Goal: Transaction & Acquisition: Purchase product/service

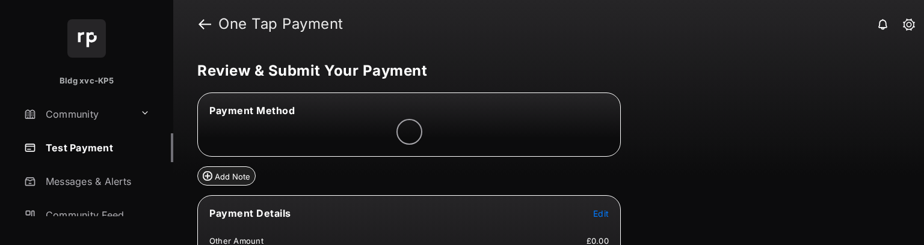
scroll to position [60, 0]
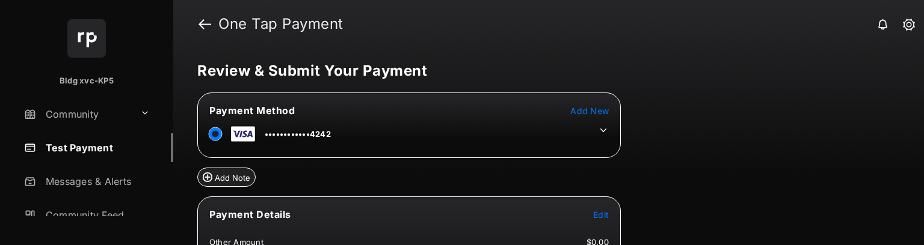
click at [597, 106] on span "Add New" at bounding box center [589, 111] width 39 height 10
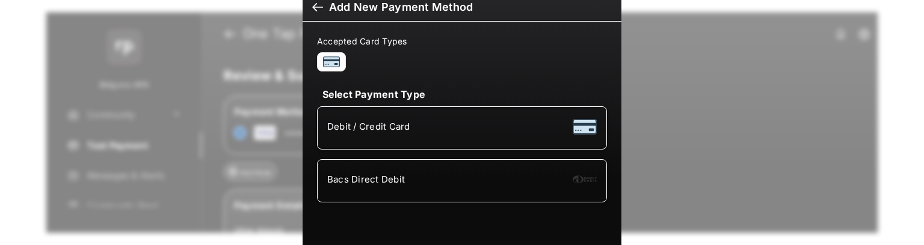
click at [380, 174] on span "Bacs Direct Debit" at bounding box center [366, 179] width 78 height 11
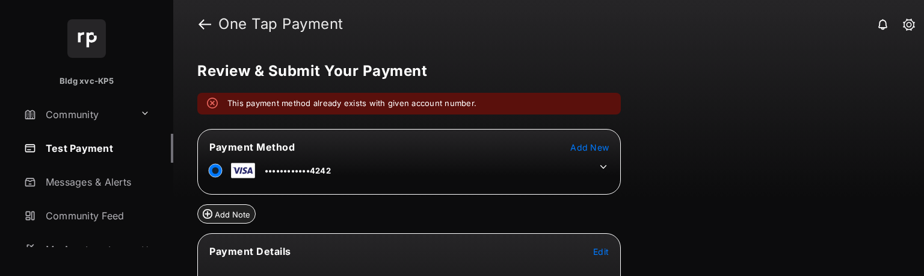
click at [105, 141] on link "Test Payment" at bounding box center [96, 148] width 154 height 29
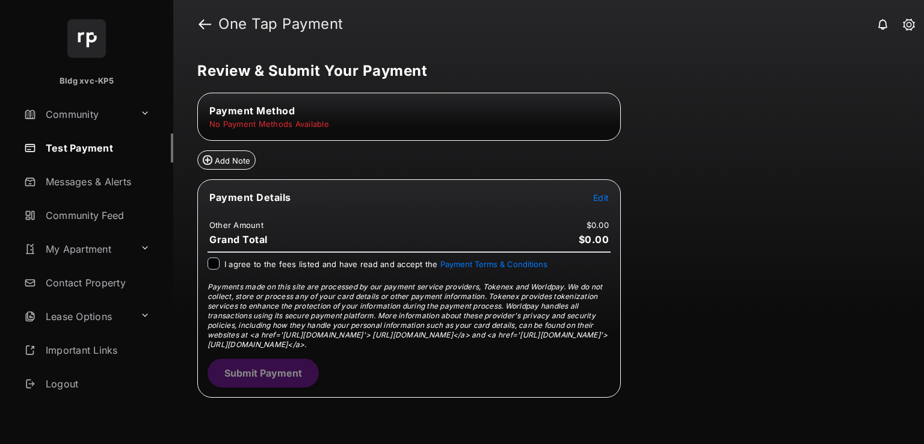
click at [92, 148] on link "Test Payment" at bounding box center [96, 148] width 154 height 29
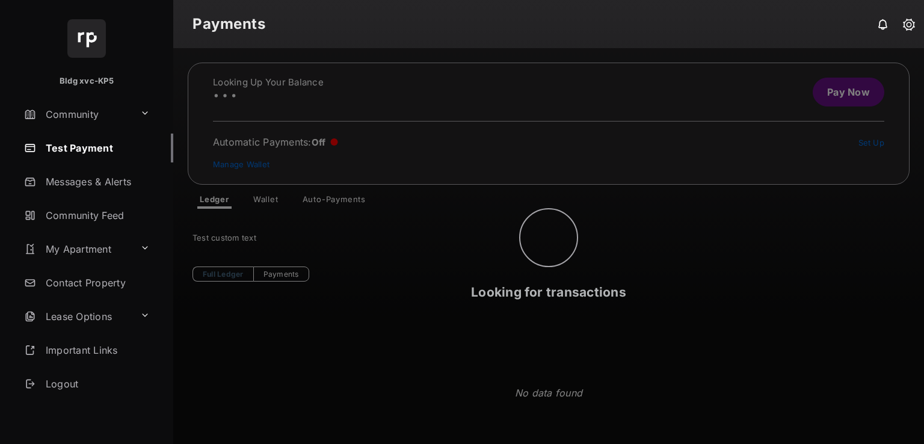
click at [261, 198] on div "Looking for transactions" at bounding box center [548, 246] width 751 height 396
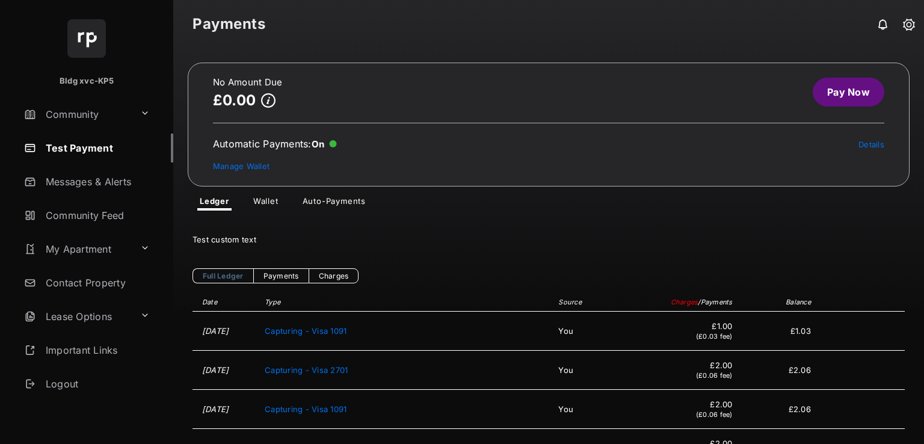
click at [270, 201] on link "Wallet" at bounding box center [266, 203] width 45 height 14
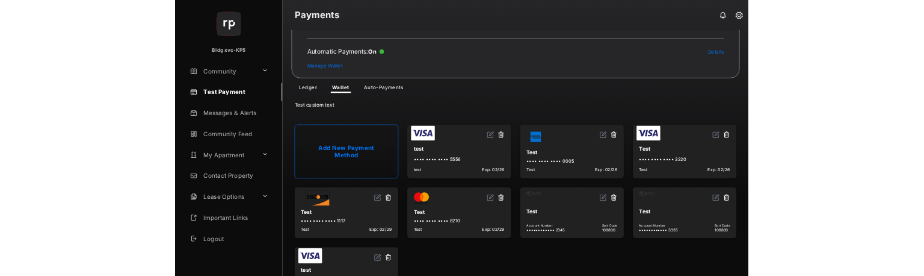
scroll to position [111, 0]
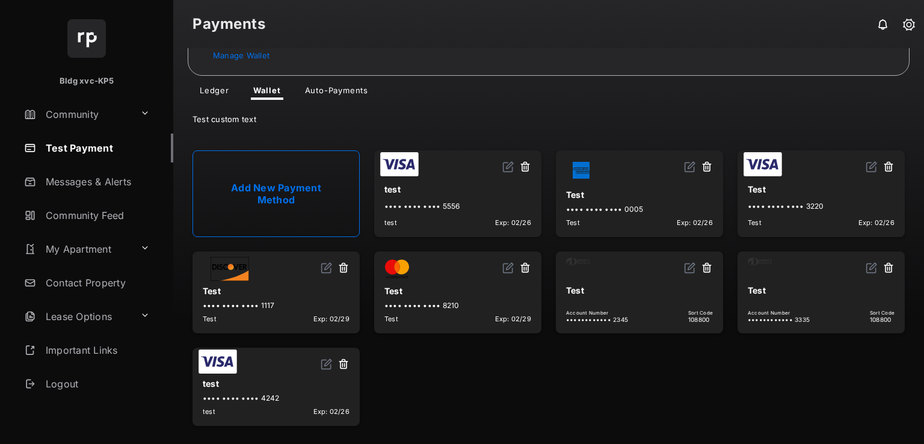
click at [883, 264] on button at bounding box center [889, 269] width 12 height 14
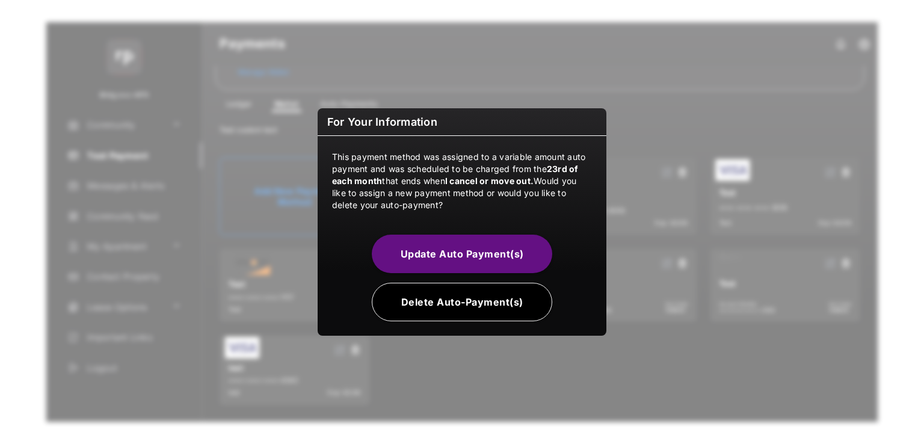
click at [519, 301] on button "Delete Auto-Payment(s)" at bounding box center [462, 302] width 180 height 39
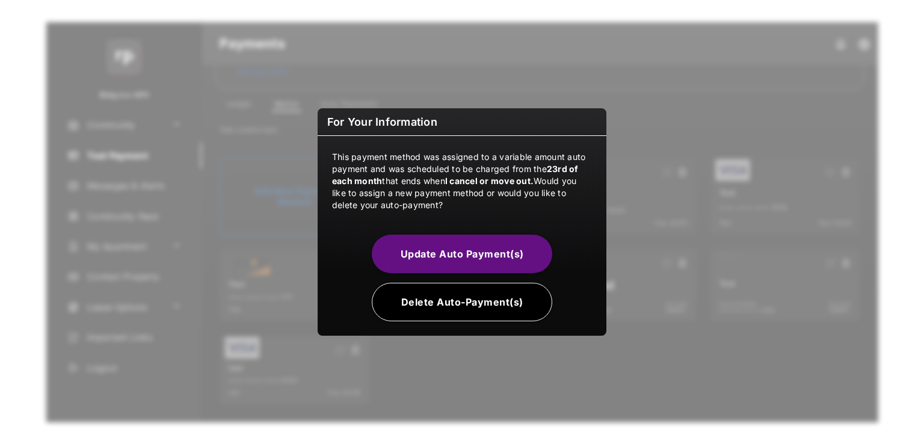
click at [480, 298] on button "Delete Auto-Payment(s)" at bounding box center [462, 302] width 180 height 39
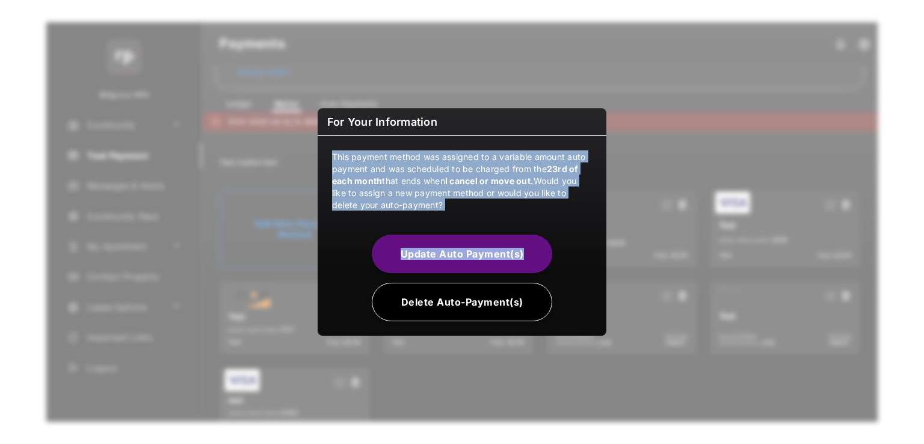
drag, startPoint x: 463, startPoint y: 123, endPoint x: 570, endPoint y: 221, distance: 145.2
click at [579, 217] on div "For Your Information This payment method was assigned to a variable amount auto…" at bounding box center [462, 221] width 289 height 227
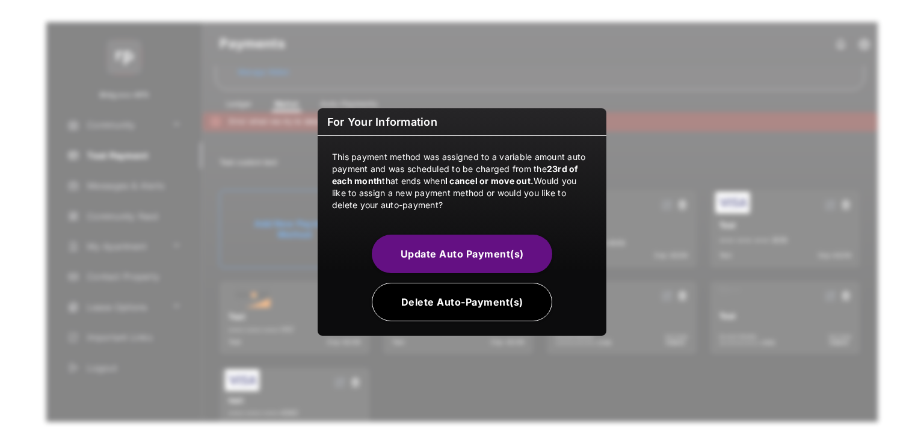
click at [667, 352] on div "For Your Information This payment method was assigned to a variable amount auto…" at bounding box center [462, 222] width 924 height 444
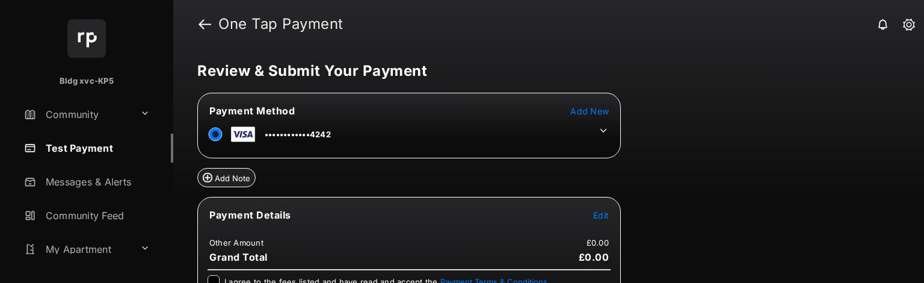
click at [572, 119] on tr "••••••••••••4242" at bounding box center [409, 132] width 420 height 27
click at [575, 108] on span "Add New" at bounding box center [589, 111] width 39 height 10
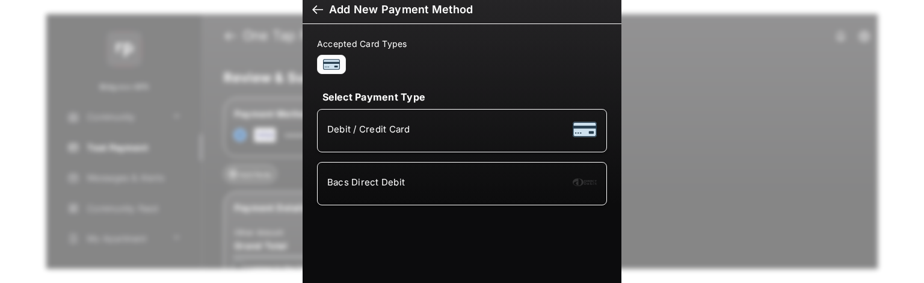
click at [404, 174] on div "Bacs Direct Debit" at bounding box center [462, 183] width 270 height 23
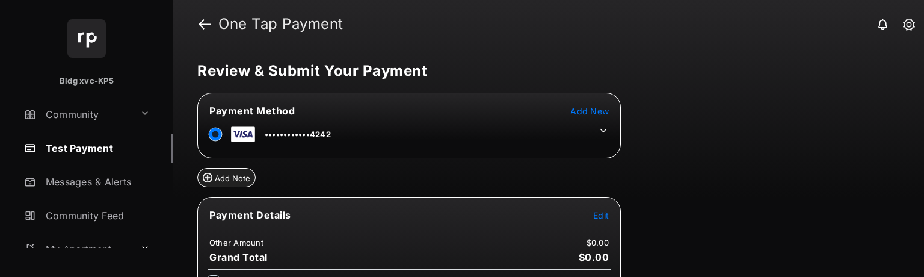
click at [582, 113] on span "Add New" at bounding box center [589, 111] width 39 height 10
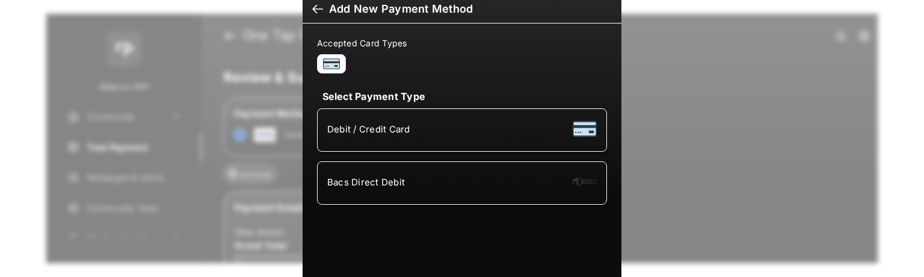
click at [388, 171] on div "Bacs Direct Debit" at bounding box center [462, 182] width 270 height 23
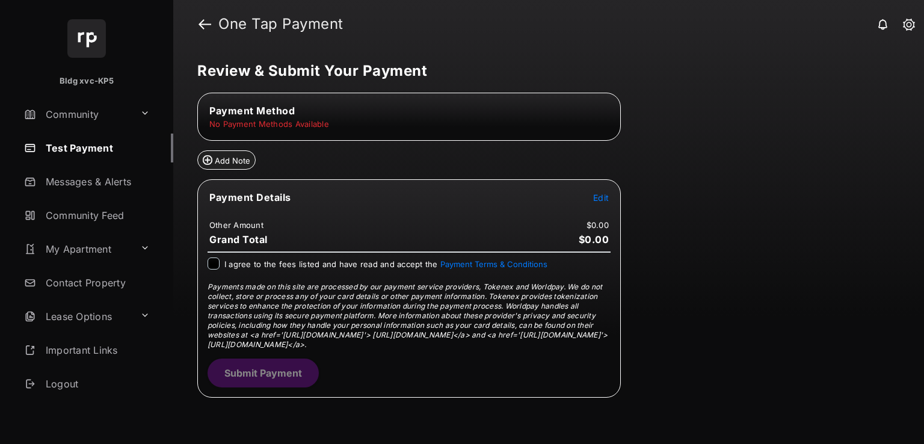
click at [87, 142] on link "Test Payment" at bounding box center [96, 148] width 154 height 29
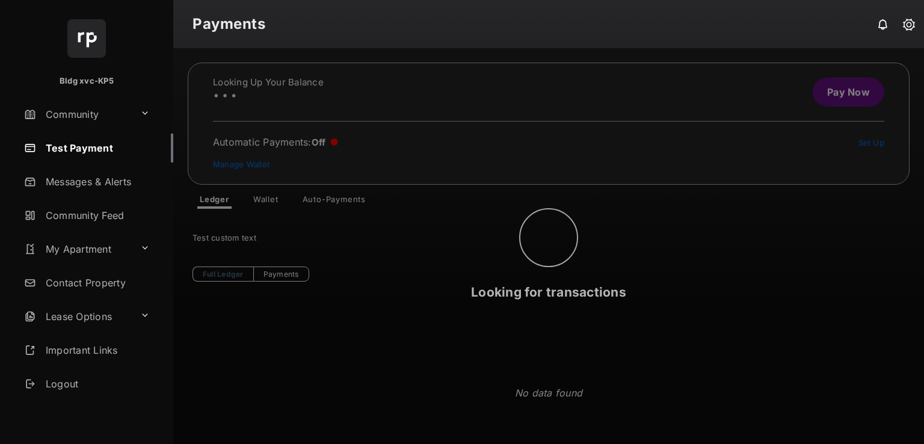
click at [260, 205] on div "Looking for transactions" at bounding box center [548, 246] width 751 height 396
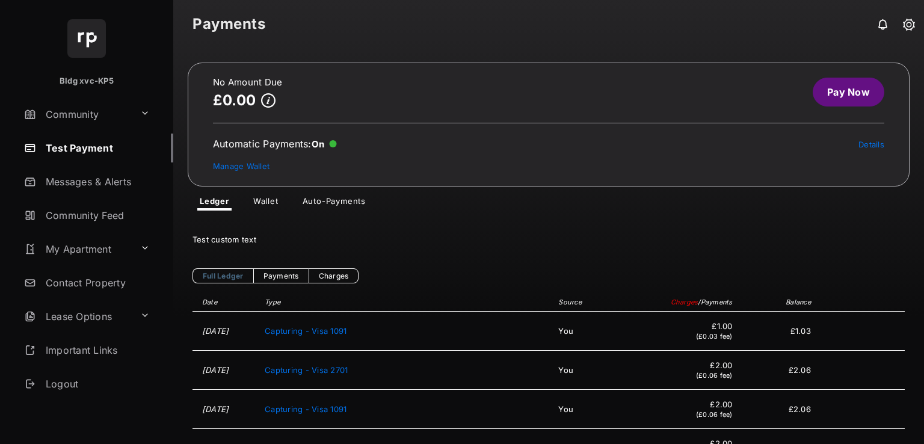
click at [271, 199] on link "Wallet" at bounding box center [266, 203] width 45 height 14
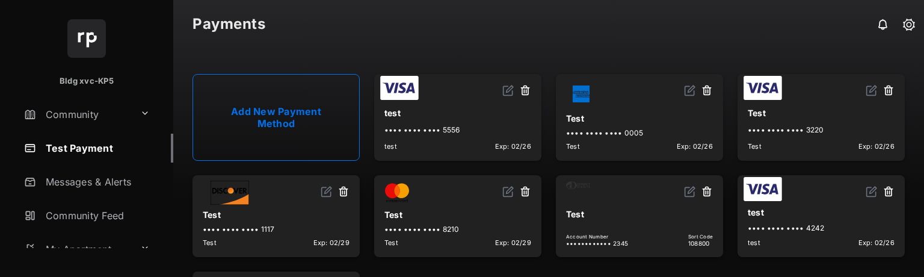
scroll to position [272, 0]
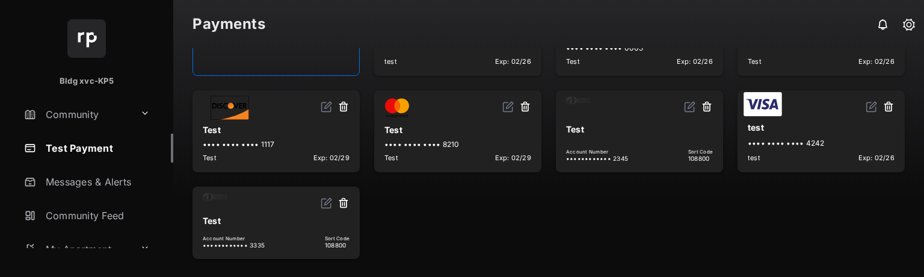
click at [339, 200] on button at bounding box center [344, 204] width 12 height 14
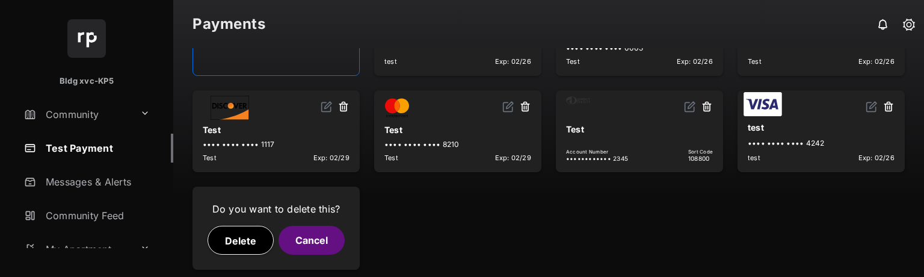
click at [241, 245] on button "Delete" at bounding box center [241, 240] width 66 height 29
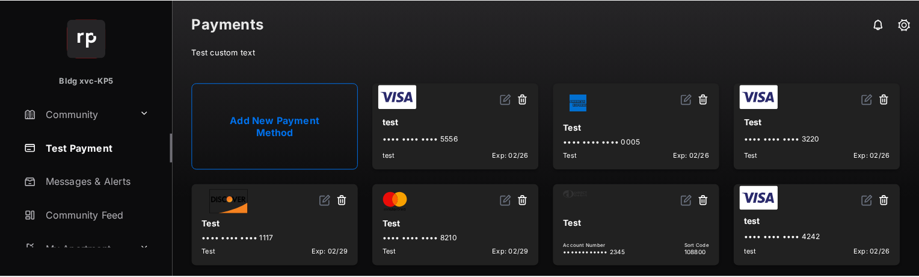
scroll to position [186, 0]
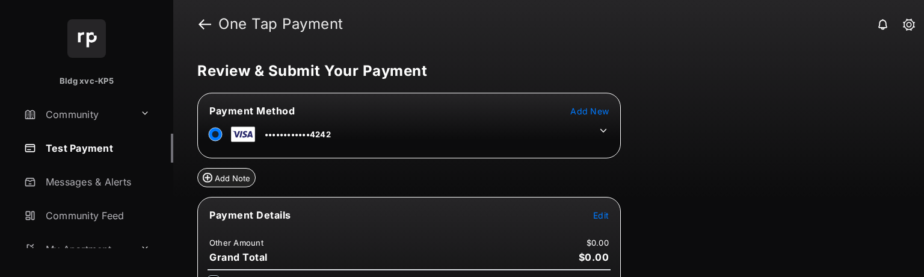
click at [600, 126] on icon at bounding box center [603, 130] width 11 height 11
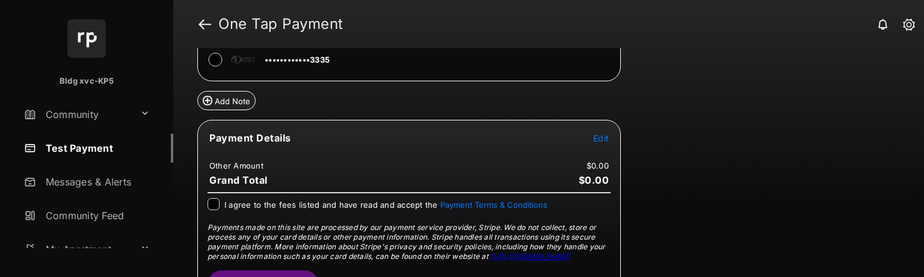
scroll to position [304, 0]
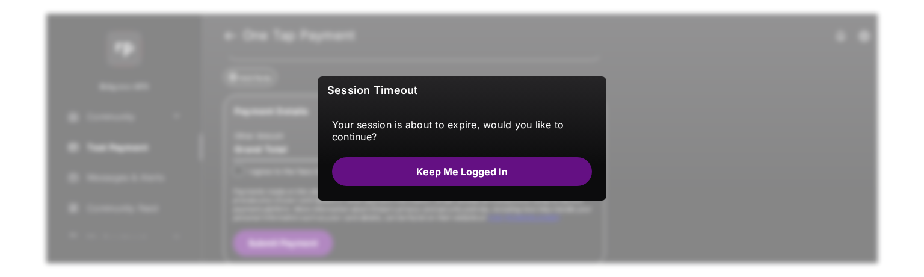
click at [524, 170] on button "Keep me logged in" at bounding box center [462, 171] width 260 height 29
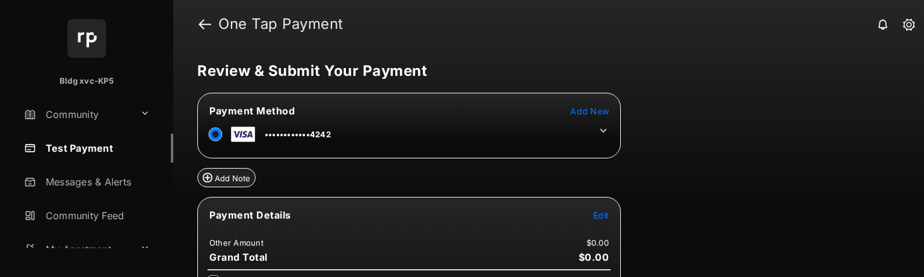
click at [597, 108] on span "Add New" at bounding box center [589, 111] width 39 height 10
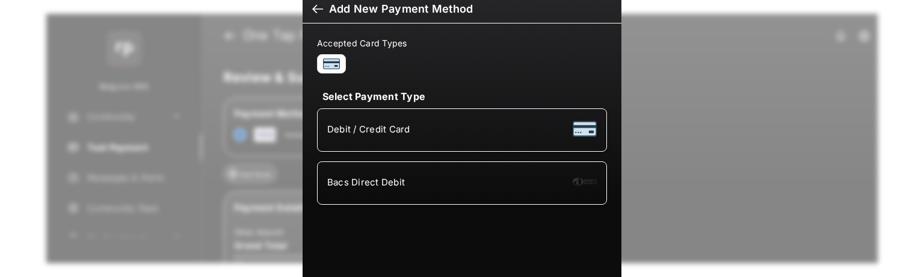
click at [264, 41] on div "Add New Payment Method Accepted Card Types Select Payment Type Debit / Credit C…" at bounding box center [462, 138] width 924 height 277
click at [313, 20] on h6 "Add New Payment Method" at bounding box center [462, 9] width 319 height 28
click at [319, 8] on div at bounding box center [317, 10] width 11 height 13
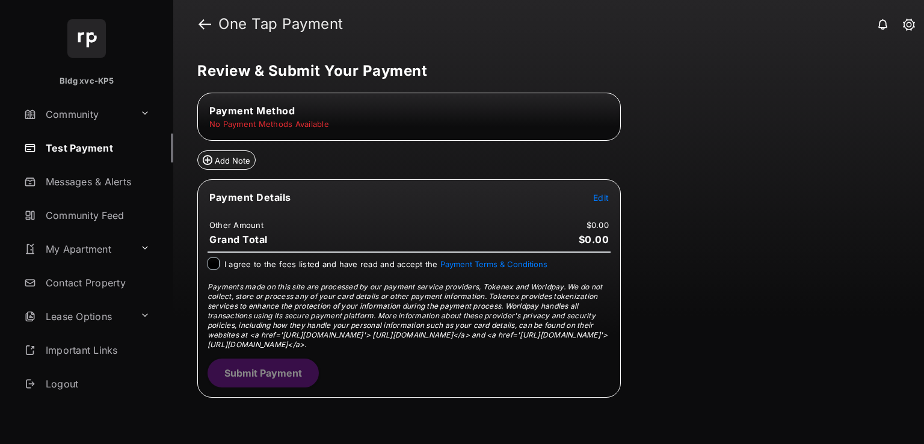
click at [106, 147] on link "Test Payment" at bounding box center [96, 148] width 154 height 29
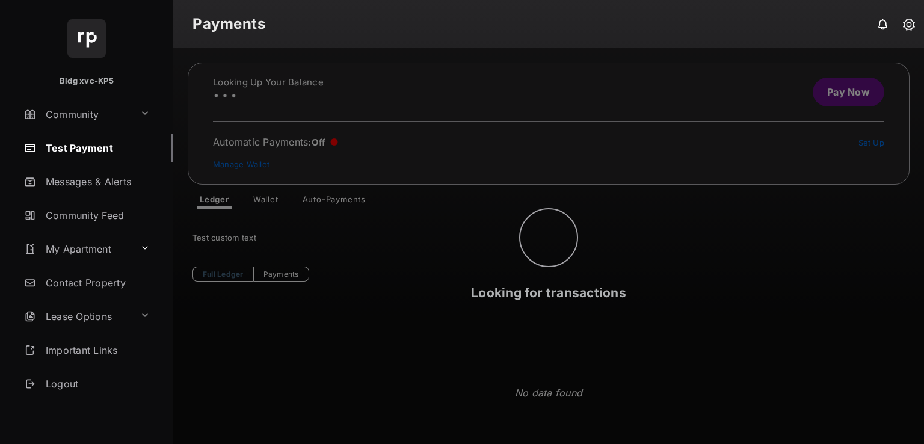
click at [247, 164] on div "Looking for transactions" at bounding box center [548, 246] width 751 height 396
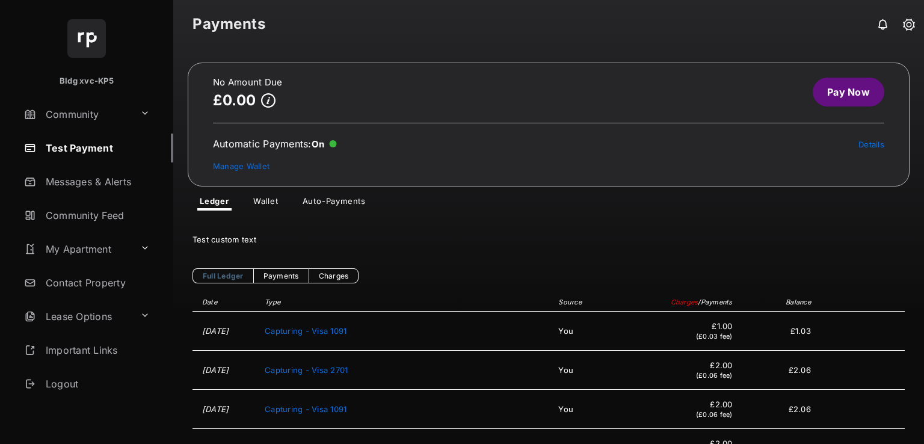
click at [268, 199] on link "Wallet" at bounding box center [266, 203] width 45 height 14
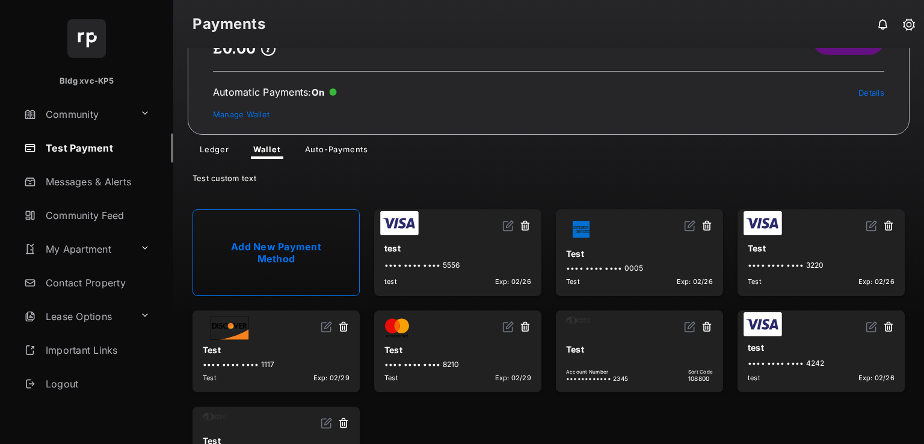
scroll to position [105, 0]
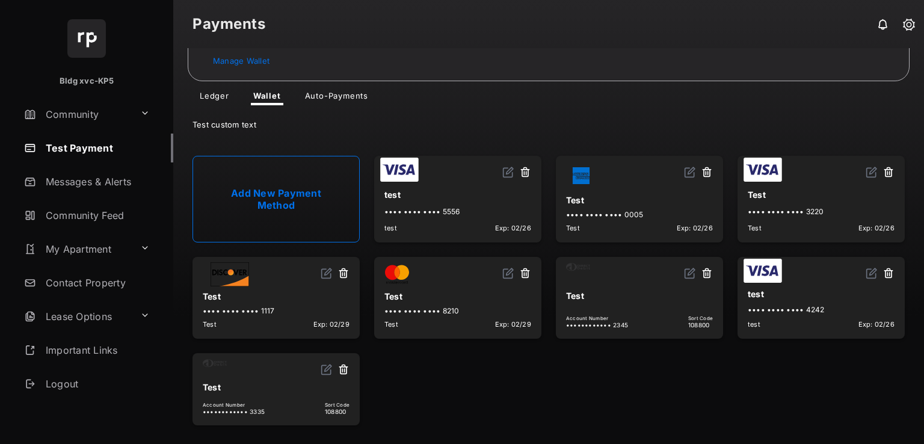
click at [342, 364] on button at bounding box center [344, 370] width 12 height 14
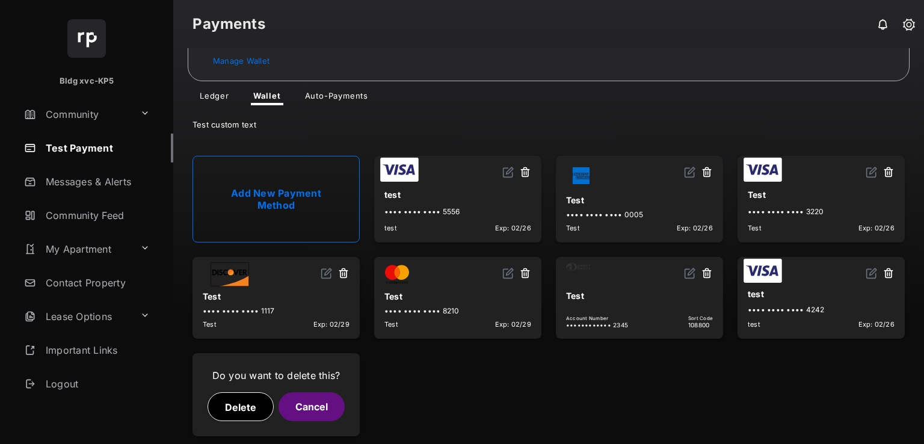
click at [241, 397] on button "Delete" at bounding box center [241, 406] width 66 height 29
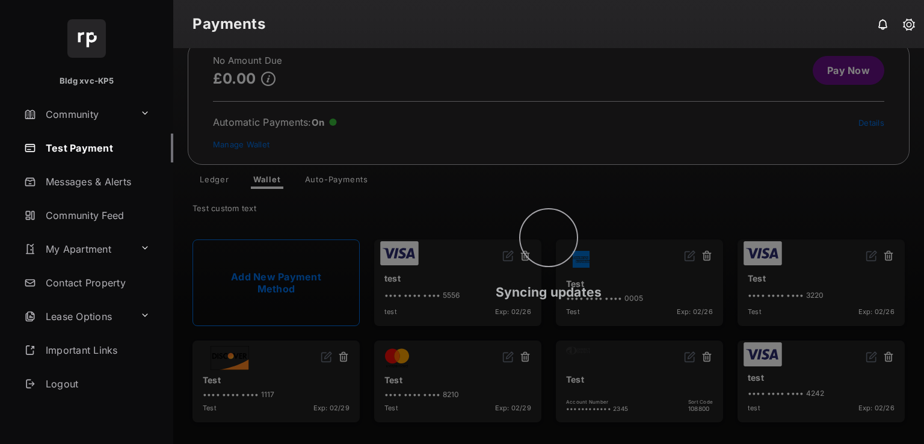
scroll to position [19, 0]
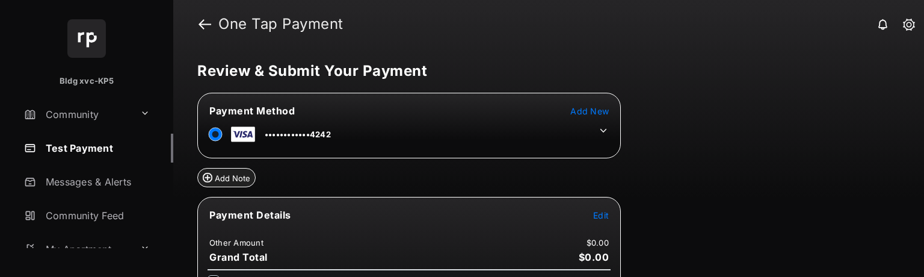
click at [603, 129] on icon at bounding box center [603, 130] width 11 height 11
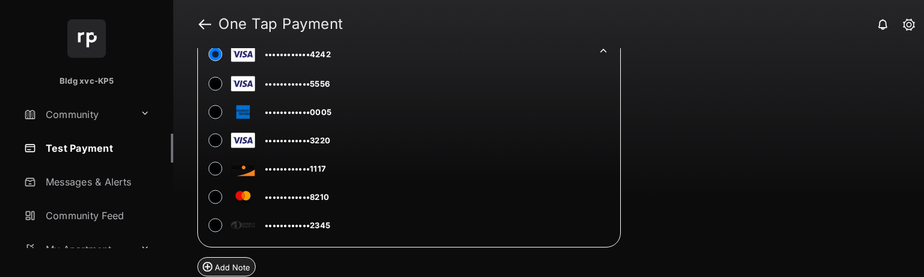
scroll to position [60, 0]
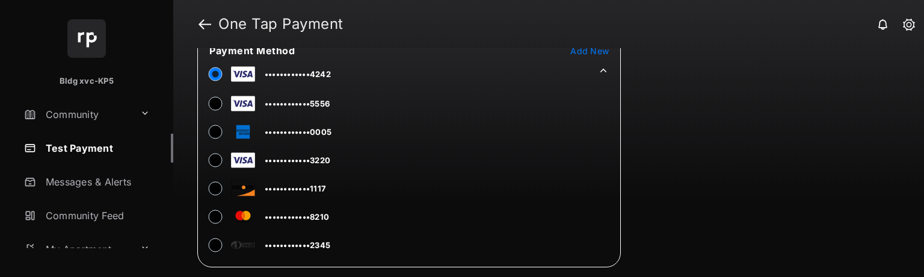
click at [585, 49] on span "Add New" at bounding box center [589, 51] width 39 height 10
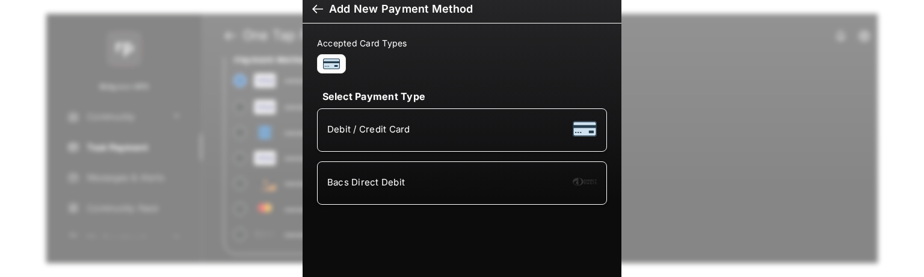
click at [407, 183] on div "Bacs Direct Debit" at bounding box center [462, 182] width 270 height 23
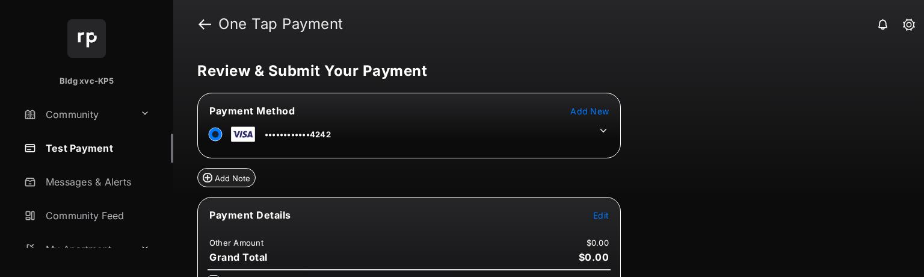
click at [600, 129] on icon at bounding box center [603, 130] width 11 height 11
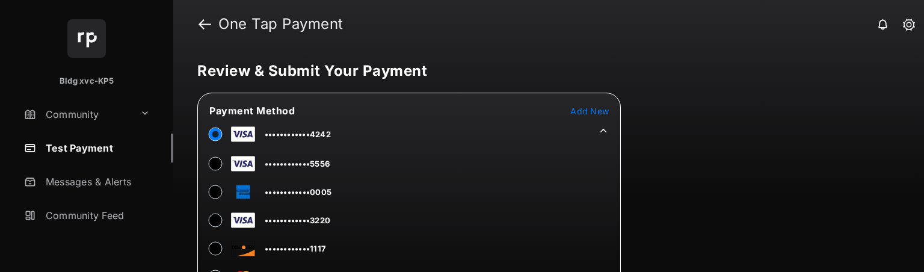
click at [90, 146] on link "Test Payment" at bounding box center [96, 148] width 154 height 29
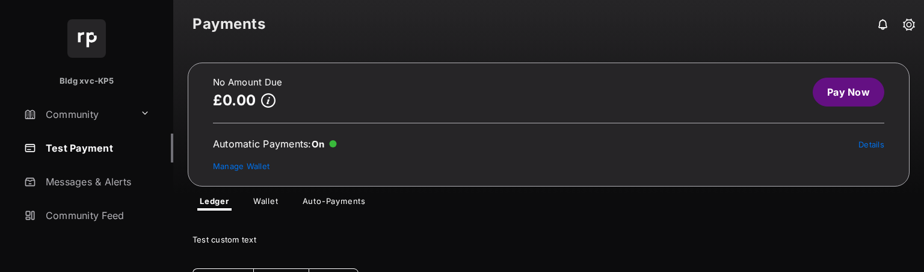
click at [852, 87] on link "Pay Now" at bounding box center [849, 92] width 72 height 29
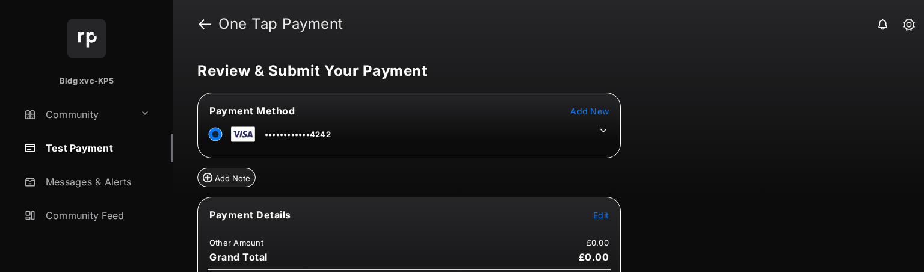
click at [596, 109] on span "Add New" at bounding box center [589, 111] width 39 height 10
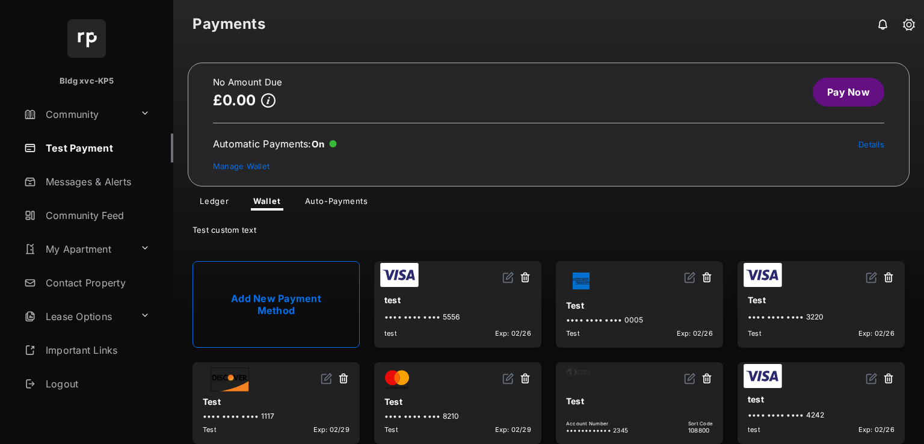
scroll to position [19, 0]
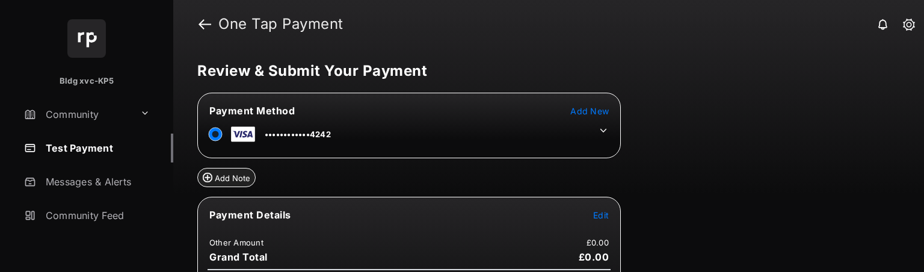
click at [578, 111] on span "Add New" at bounding box center [589, 111] width 39 height 10
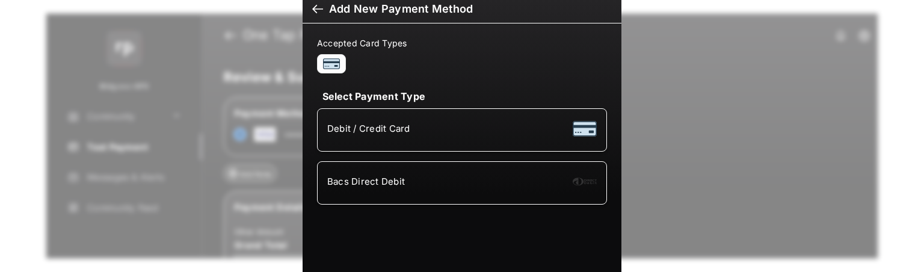
click at [378, 174] on div "Bacs Direct Debit" at bounding box center [462, 182] width 270 height 23
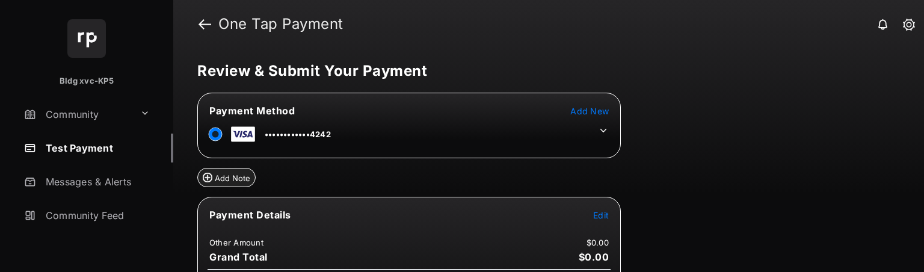
click at [587, 110] on span "Add New" at bounding box center [589, 111] width 39 height 10
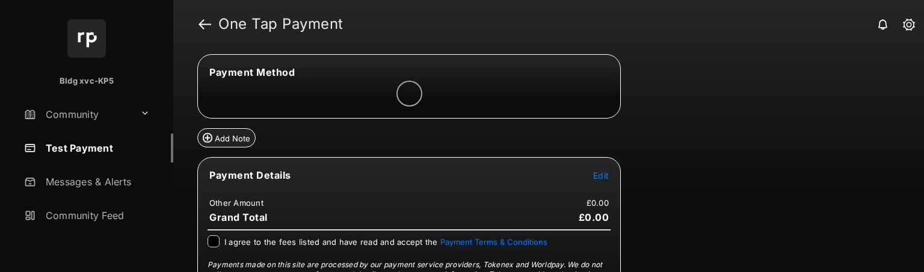
scroll to position [60, 0]
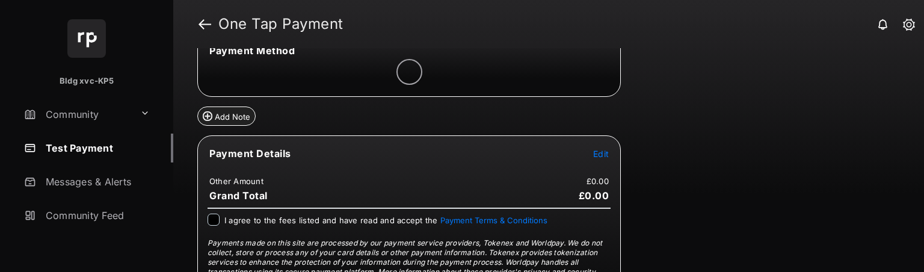
click at [605, 152] on span "Edit" at bounding box center [601, 154] width 16 height 10
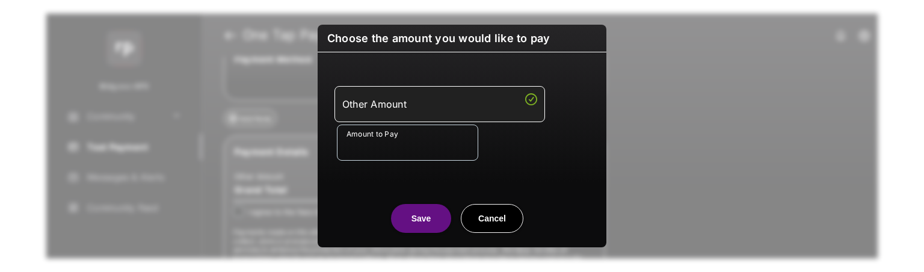
click at [501, 210] on button "Cancel" at bounding box center [492, 218] width 63 height 29
type input "**"
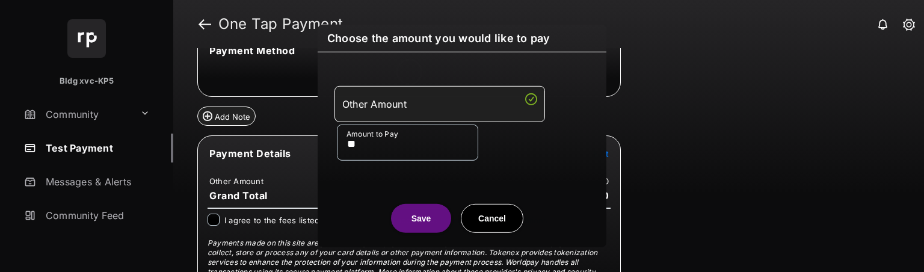
scroll to position [0, 0]
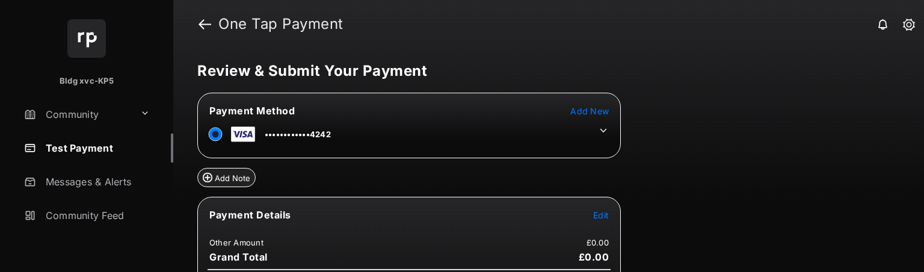
click at [596, 106] on span "Add New" at bounding box center [589, 111] width 39 height 10
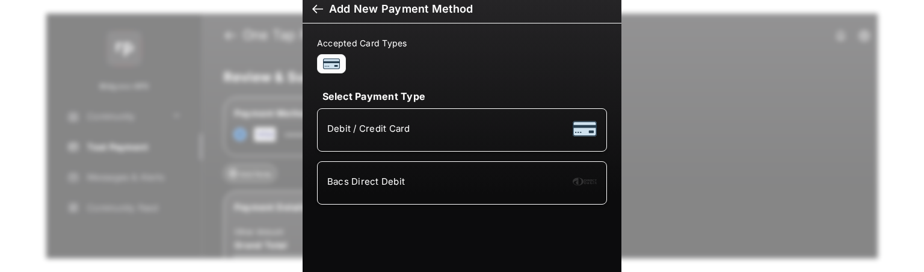
click at [406, 163] on li "Bacs Direct Debit" at bounding box center [462, 182] width 290 height 43
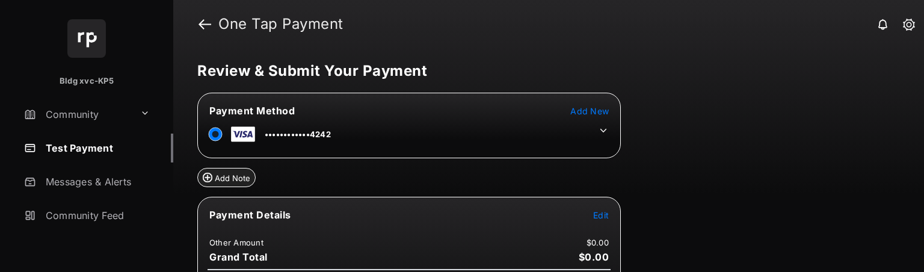
click at [465, 82] on div "Review & Submit Your Payment Payment Method Add New ••••••••••••4242 Add Note P…" at bounding box center [548, 160] width 751 height 224
click at [466, 93] on div "Payment Method Add New ••••••••••••4242" at bounding box center [409, 126] width 424 height 66
click at [525, 93] on div "Payment Method Add New ••••••••••••4242" at bounding box center [409, 126] width 424 height 66
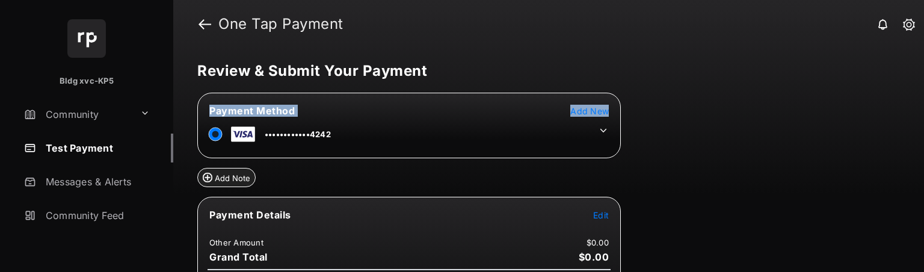
click at [558, 131] on tbody "Payment Method Add New ••••••••••••4242" at bounding box center [409, 125] width 420 height 43
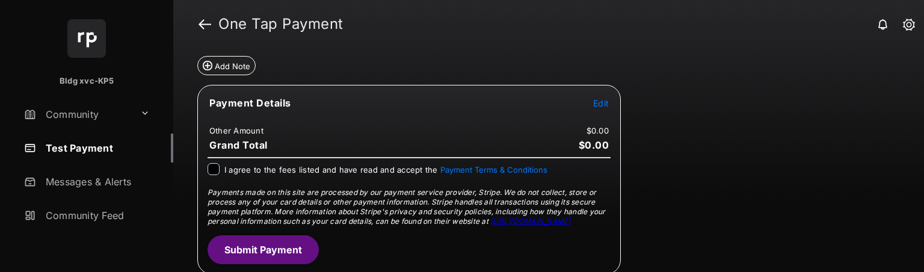
click at [532, 116] on tr "Payment Details Edit" at bounding box center [409, 110] width 420 height 28
click at [599, 98] on span "Edit" at bounding box center [601, 103] width 16 height 10
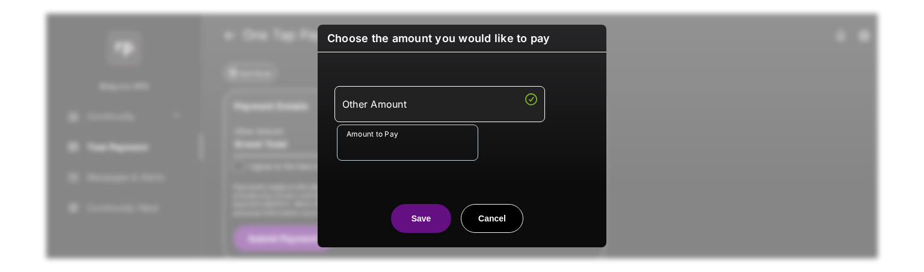
click at [380, 142] on input "Amount to Pay" at bounding box center [407, 143] width 141 height 36
type input "**"
click at [373, 197] on div "Save Cancel" at bounding box center [462, 206] width 289 height 53
click at [421, 233] on div "Choose the amount you would like to pay Other Amount Amount to Pay ** Save Canc…" at bounding box center [462, 136] width 289 height 223
click at [419, 229] on button "Save" at bounding box center [421, 218] width 60 height 29
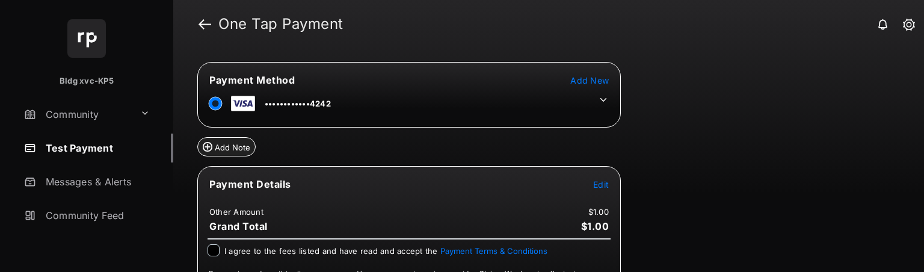
scroll to position [60, 0]
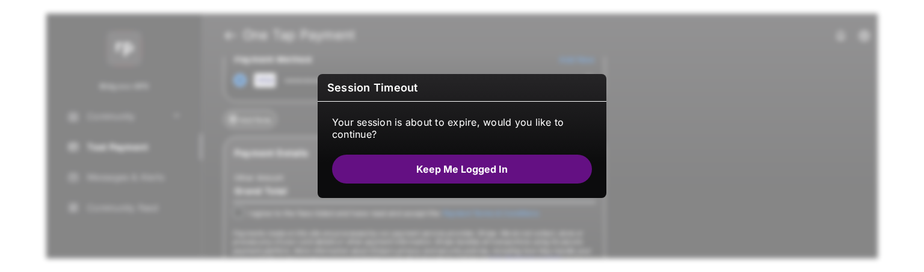
click at [436, 174] on button "Keep me logged in" at bounding box center [462, 169] width 260 height 29
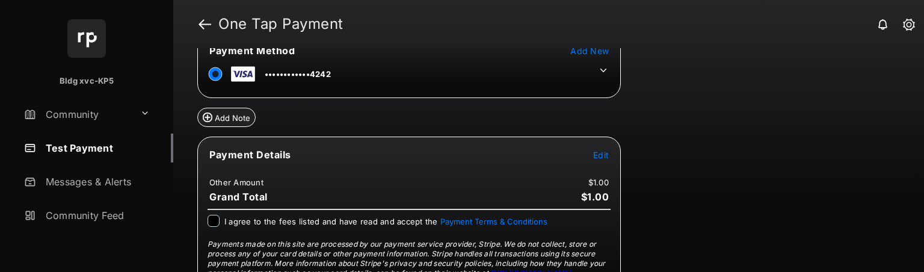
click at [585, 50] on span "Add New" at bounding box center [589, 51] width 39 height 10
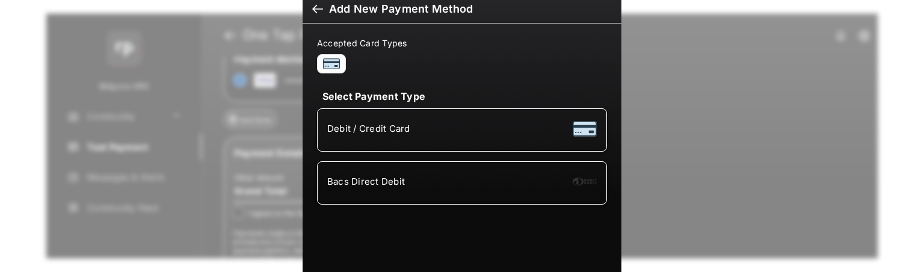
click at [462, 183] on div "Bacs Direct Debit" at bounding box center [462, 182] width 270 height 23
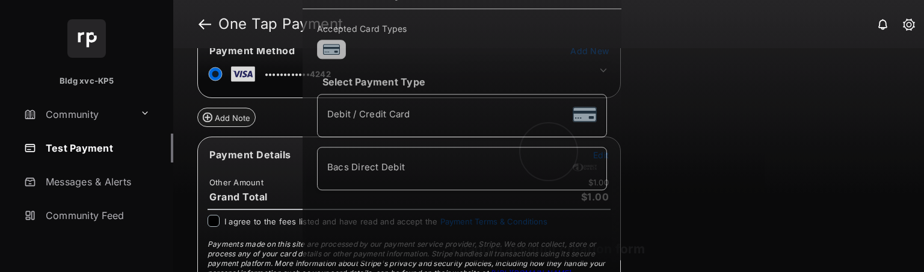
scroll to position [56, 0]
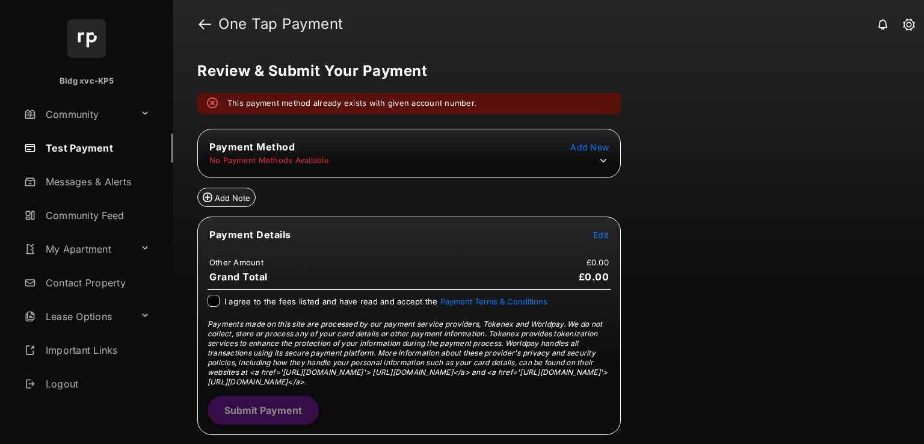
click at [90, 155] on link "Test Payment" at bounding box center [96, 148] width 154 height 29
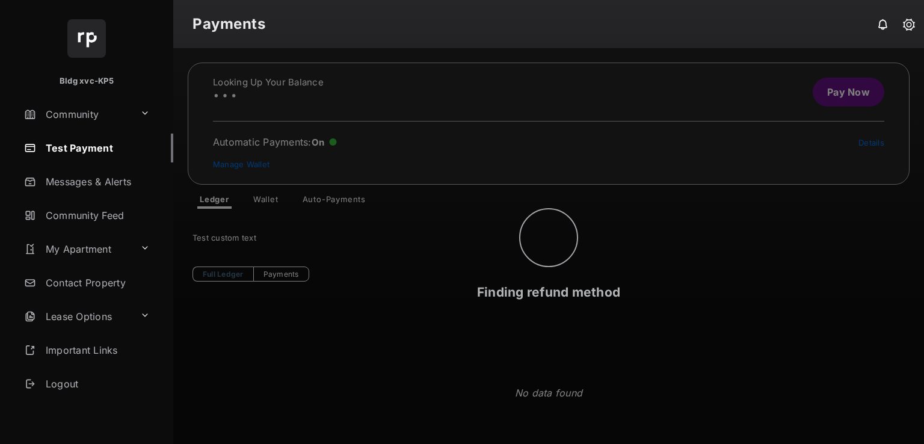
click at [270, 203] on div "Finding refund method" at bounding box center [548, 246] width 751 height 396
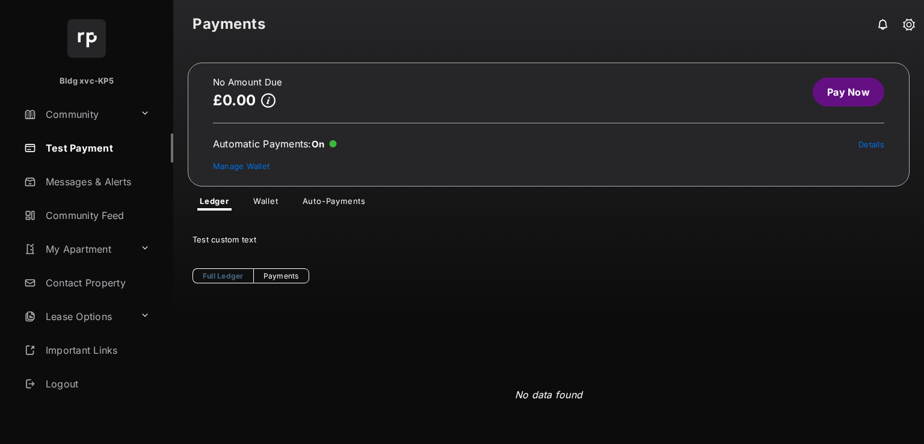
click at [270, 203] on link "Wallet" at bounding box center [266, 203] width 45 height 14
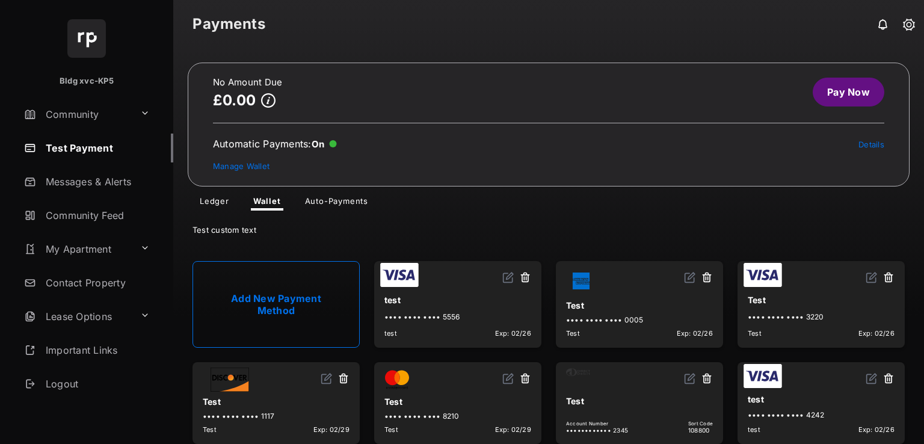
scroll to position [105, 0]
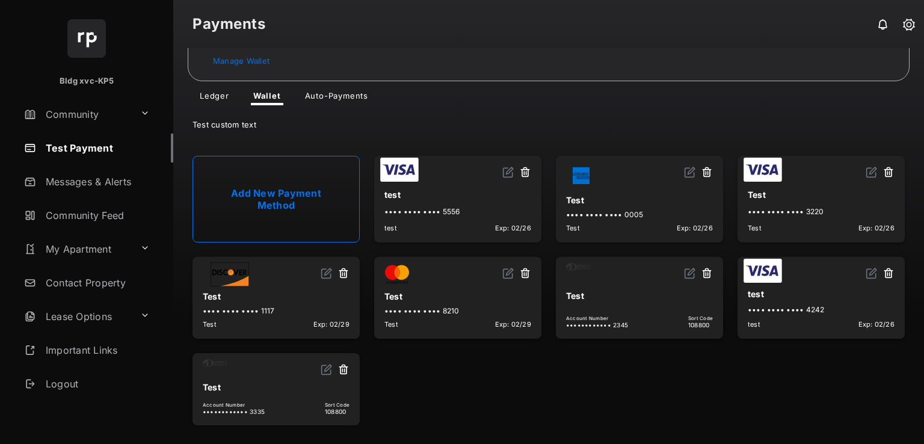
click at [344, 366] on button at bounding box center [344, 370] width 12 height 14
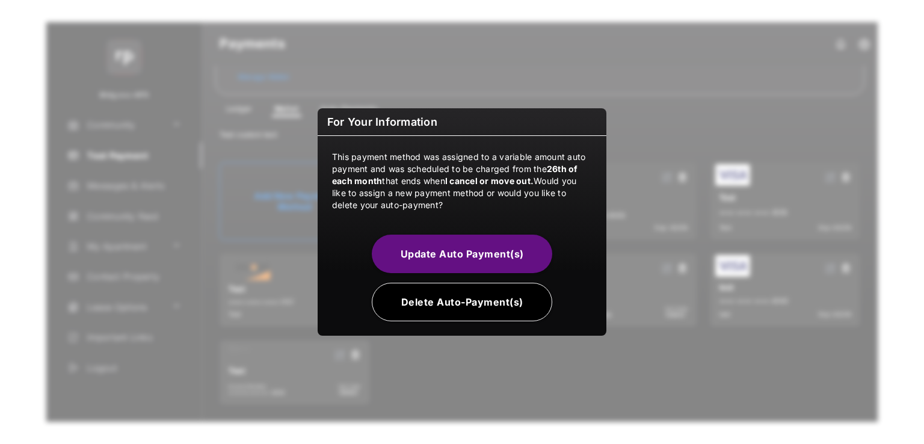
click at [464, 303] on button "Delete Auto-Payment(s)" at bounding box center [462, 302] width 180 height 39
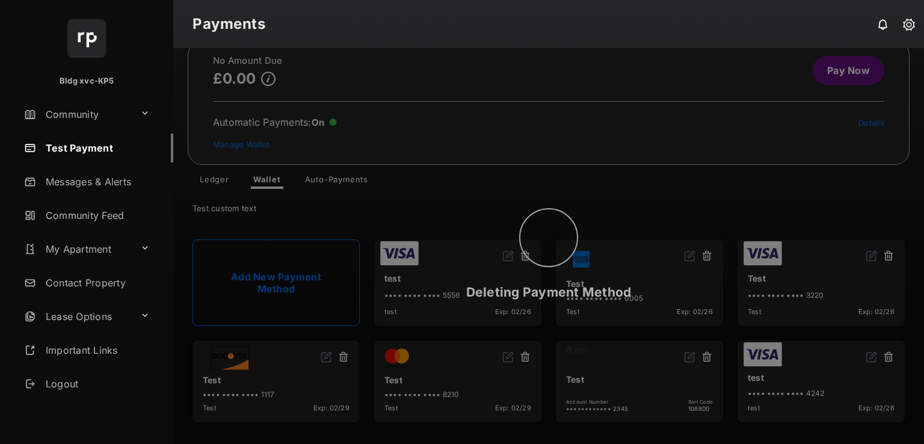
scroll to position [19, 0]
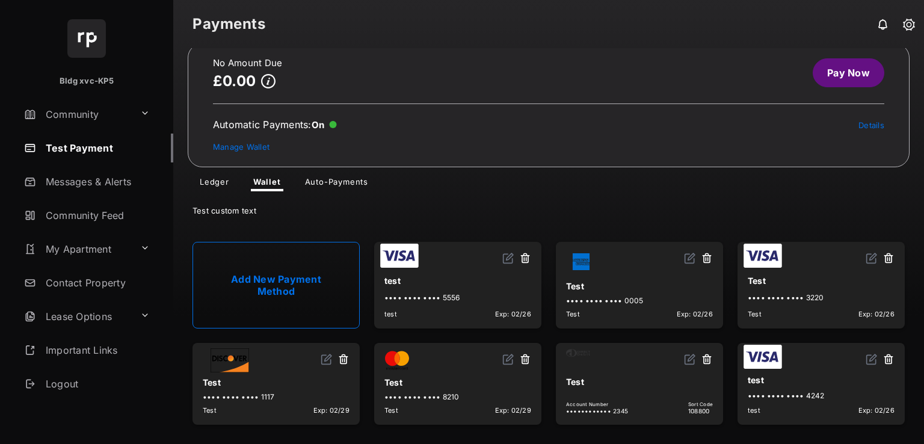
click at [842, 70] on link "Pay Now" at bounding box center [849, 72] width 72 height 29
